Goal: Task Accomplishment & Management: Use online tool/utility

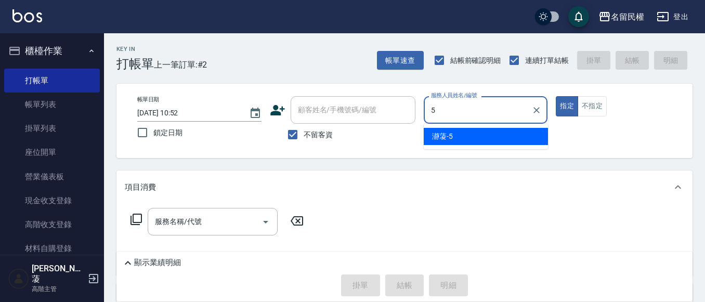
type input "瀞蓤-5"
type button "true"
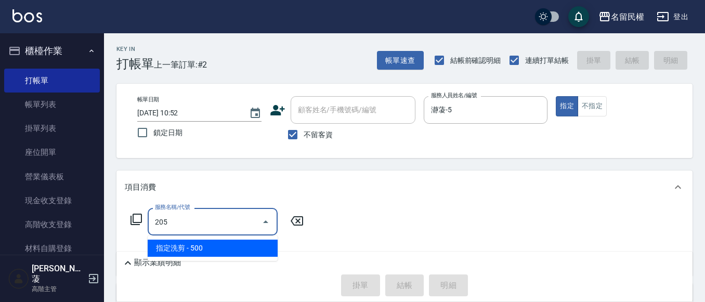
type input "指定洗剪(205)"
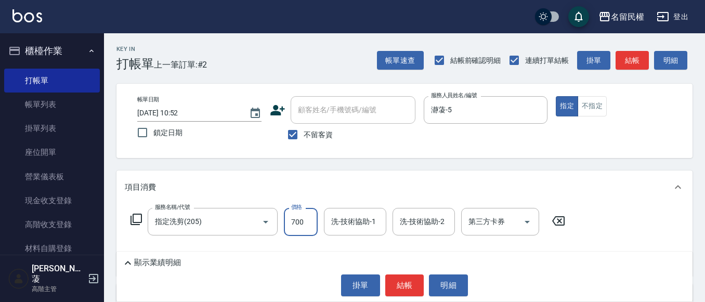
type input "700"
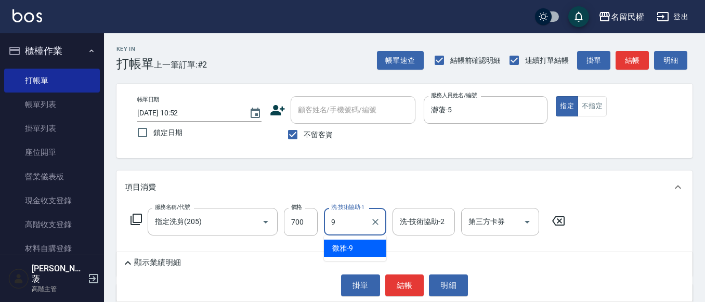
type input "微雅-9"
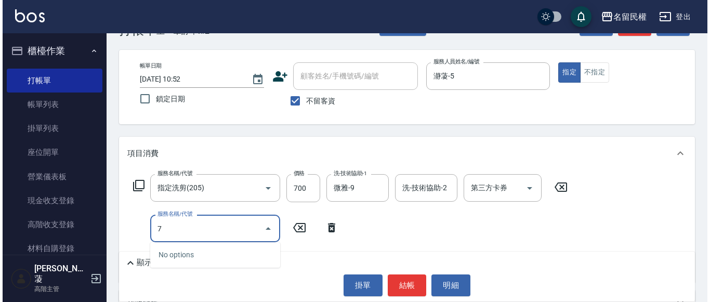
scroll to position [52, 0]
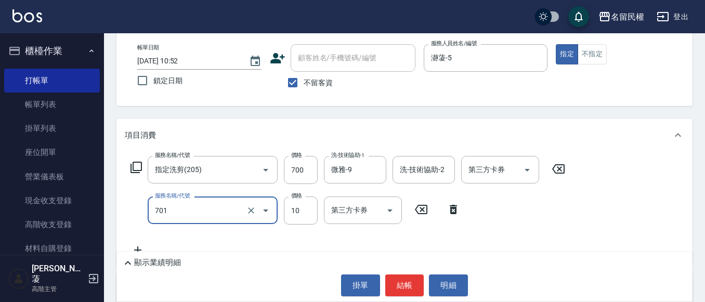
type input "[PERSON_NAME](701)"
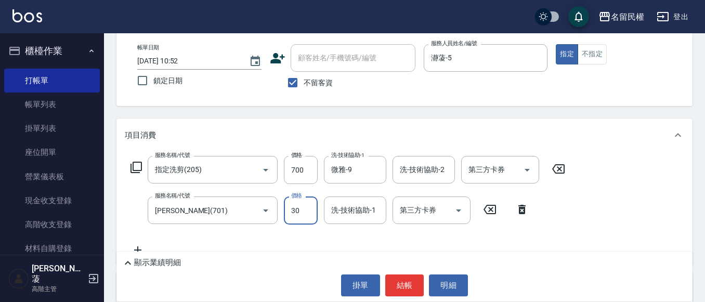
type input "30"
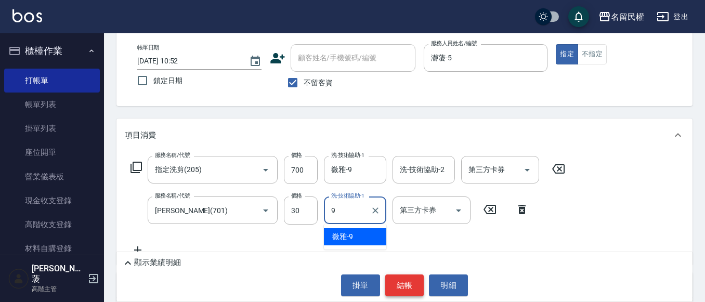
type input "9"
type input "微雅-9"
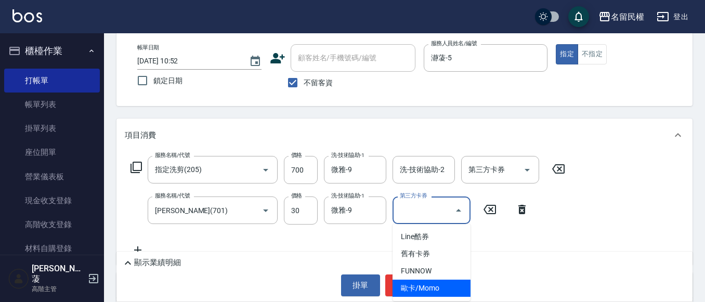
click at [403, 285] on span "歐卡/Momo" at bounding box center [432, 288] width 78 height 17
type input "歐卡/Momo"
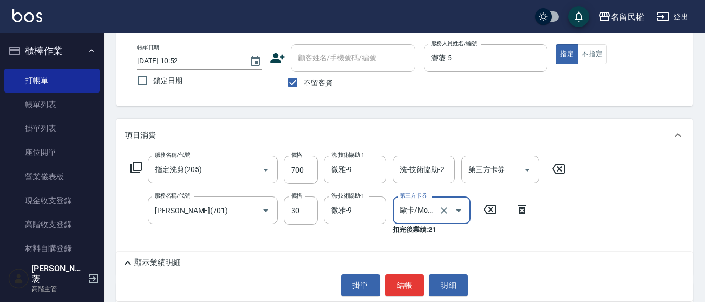
click at [450, 204] on div at bounding box center [451, 211] width 29 height 28
click at [446, 211] on icon "Clear" at bounding box center [444, 210] width 10 height 10
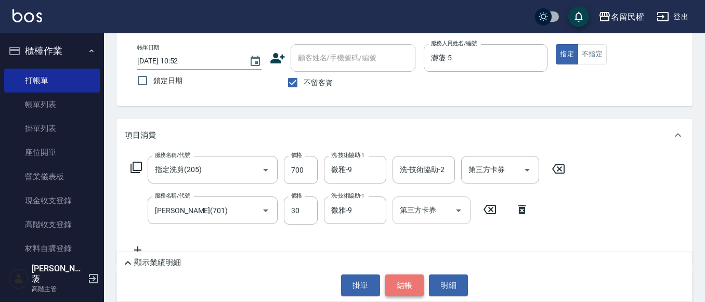
click at [409, 277] on button "結帳" at bounding box center [404, 286] width 39 height 22
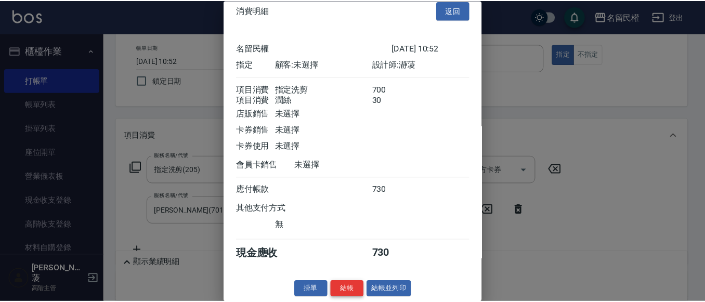
scroll to position [26, 0]
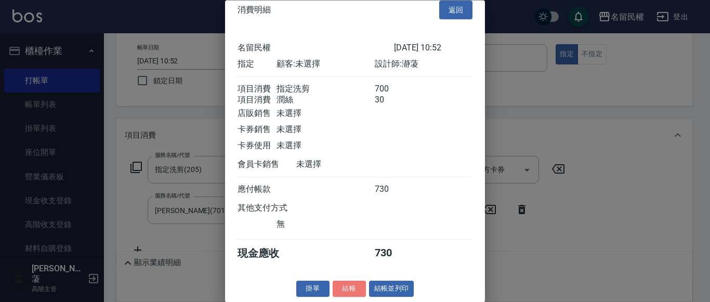
drag, startPoint x: 341, startPoint y: 288, endPoint x: 357, endPoint y: 264, distance: 28.6
click at [341, 288] on button "結帳" at bounding box center [349, 289] width 33 height 16
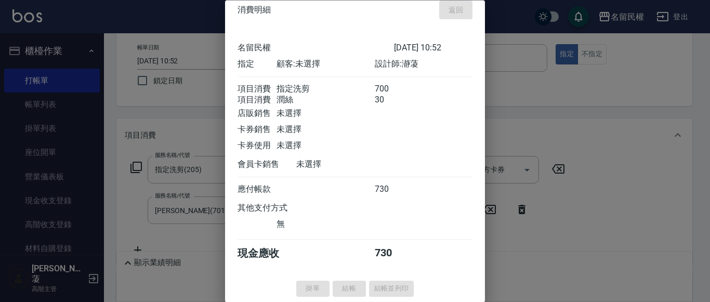
type input "[DATE] 13:17"
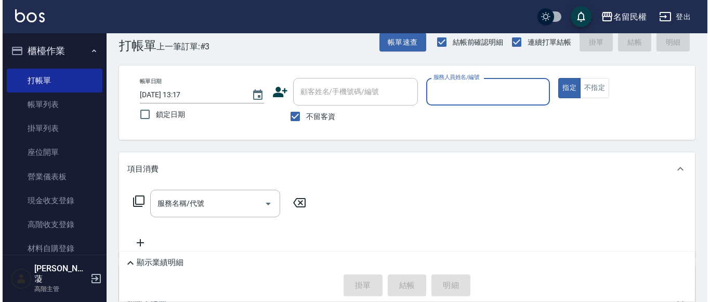
scroll to position [0, 0]
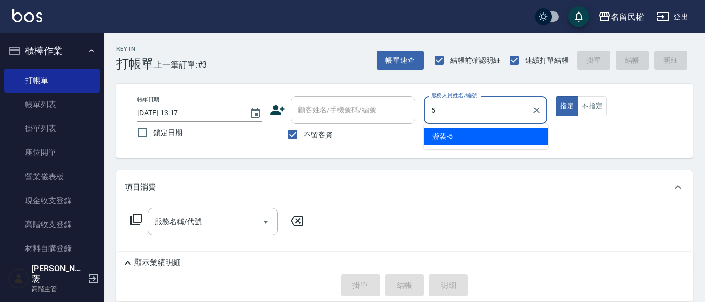
type input "瀞蓤-5"
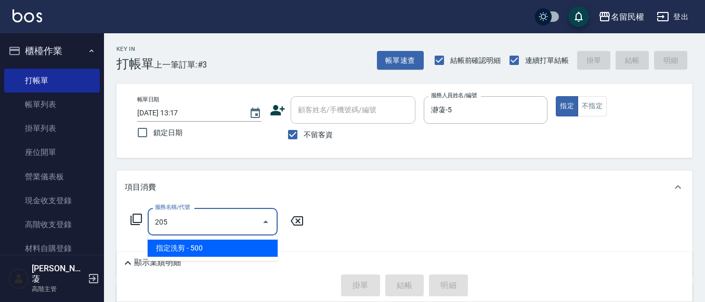
type input "指定洗剪(205)"
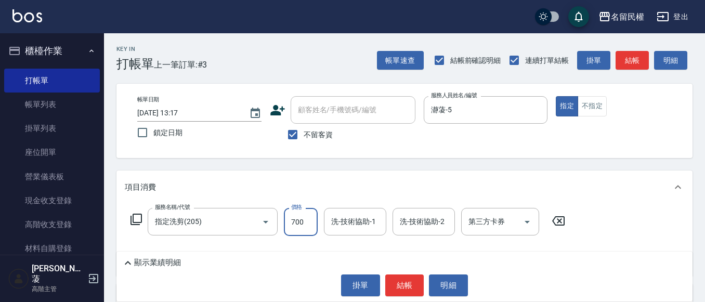
type input "700"
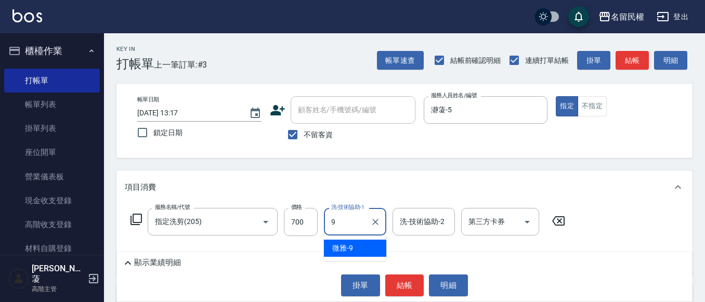
type input "微雅-9"
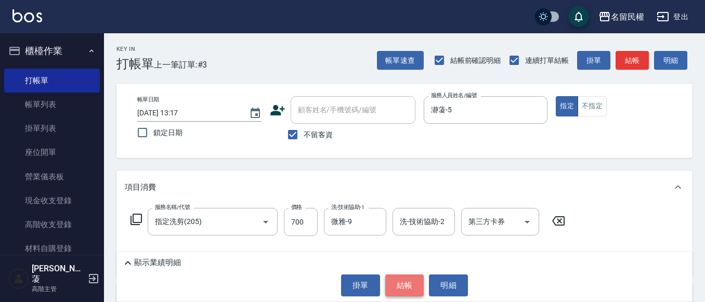
click at [411, 281] on button "結帳" at bounding box center [404, 286] width 39 height 22
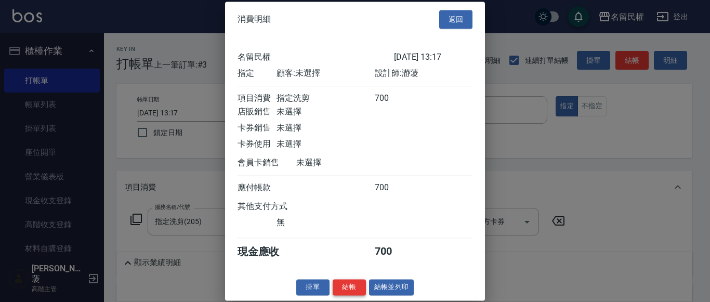
scroll to position [14, 0]
click at [350, 293] on button "結帳" at bounding box center [349, 287] width 33 height 16
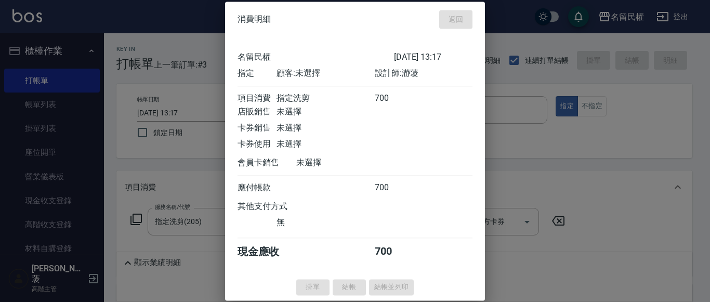
type input "[DATE] 13:30"
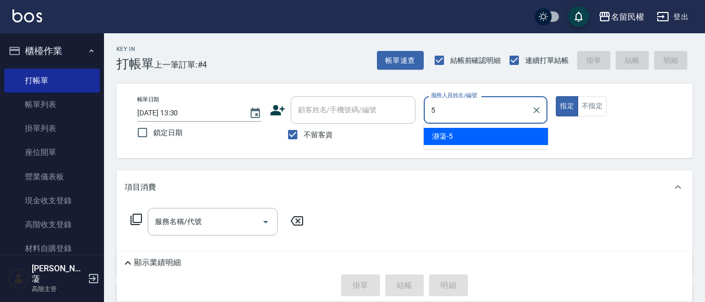
type input "瀞蓤-5"
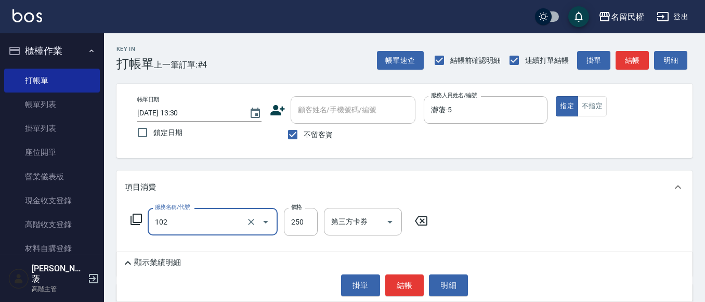
type input "指定洗髮(102)"
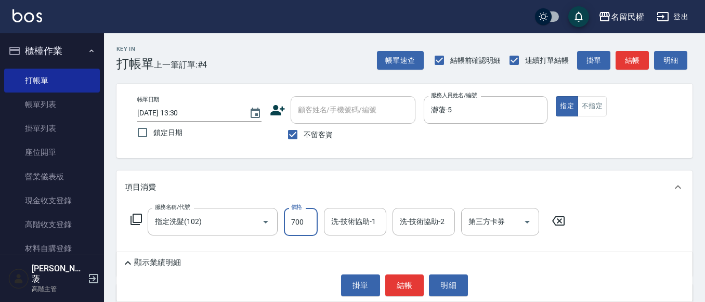
type input "700"
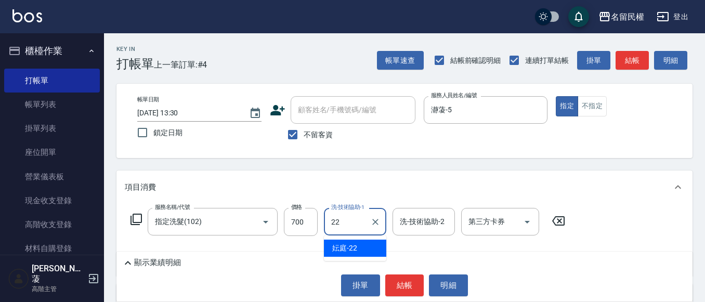
type input "妘庭-22"
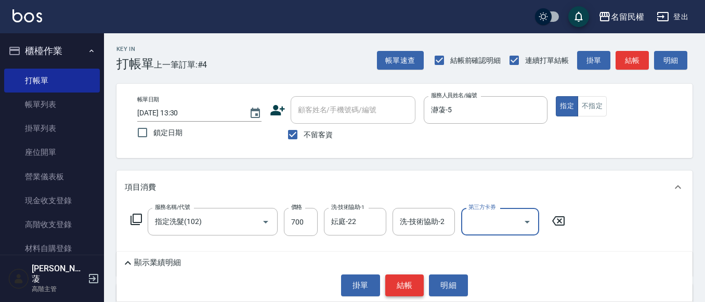
click at [391, 281] on button "結帳" at bounding box center [404, 286] width 39 height 22
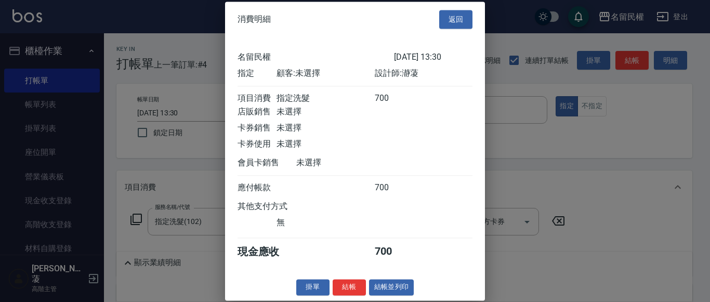
click at [329, 277] on div "消費明細 返回 名留民權 [DATE] 13:30 指定 顧客: 未選擇 設計師: 瀞蓤 項目消費 指定洗髮 700 店販銷售 未選擇 卡券銷售 未選擇 卡券…" at bounding box center [355, 151] width 260 height 299
click at [345, 286] on button "結帳" at bounding box center [349, 287] width 33 height 16
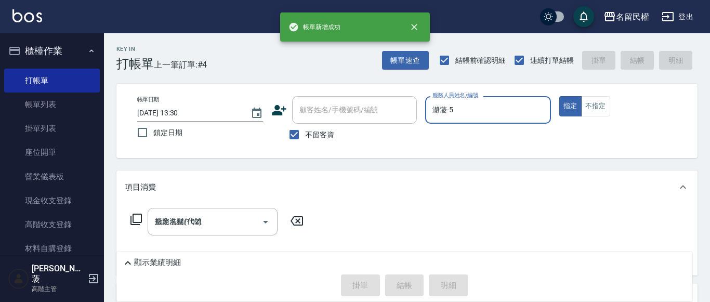
type input "[DATE] 13:38"
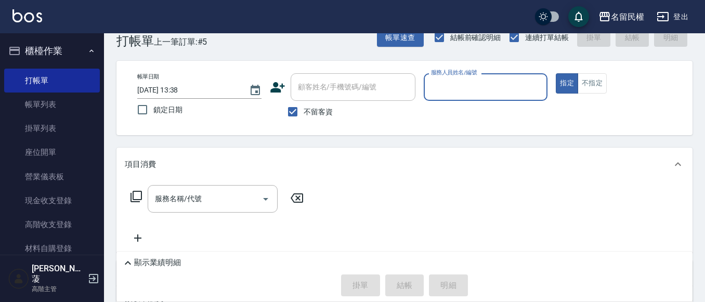
scroll to position [0, 0]
